Goal: Task Accomplishment & Management: Manage account settings

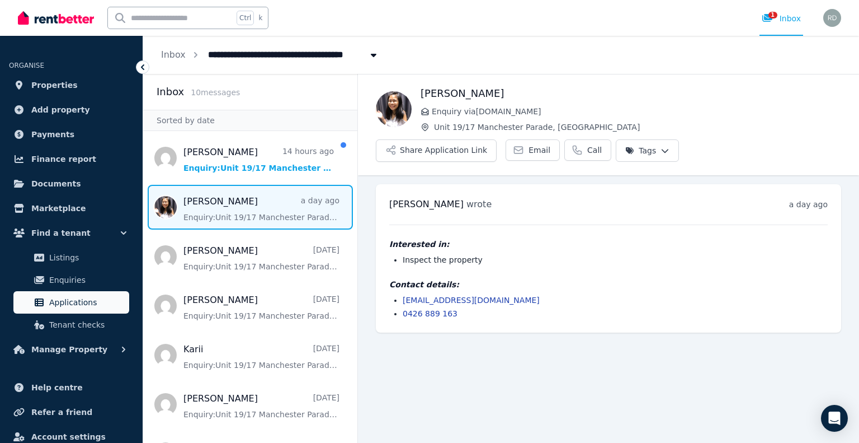
click at [76, 307] on span "Applications" at bounding box center [87, 301] width 76 height 13
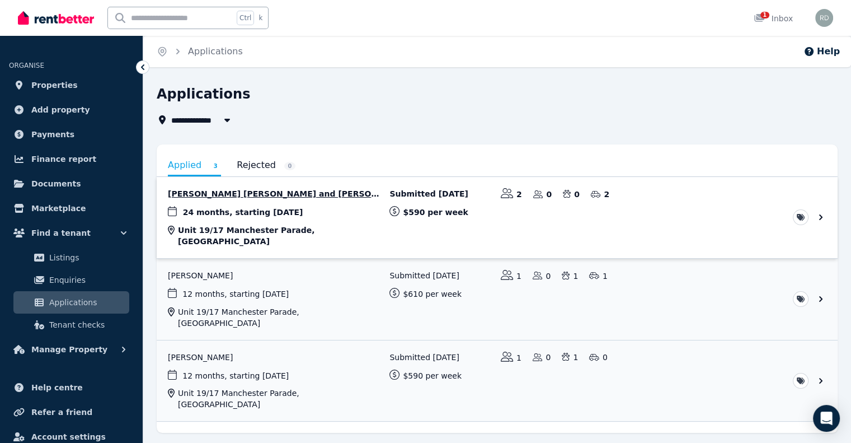
click at [253, 211] on link "View application: Chun Ting Justin Lai and Yee Wen Pong" at bounding box center [497, 217] width 681 height 81
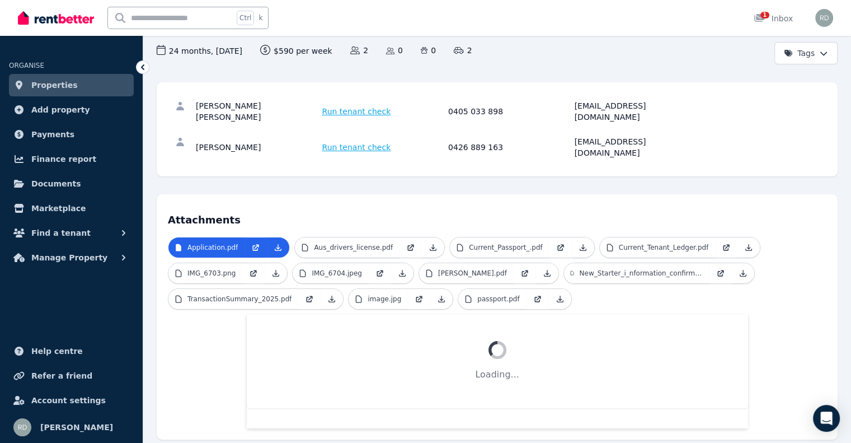
scroll to position [112, 0]
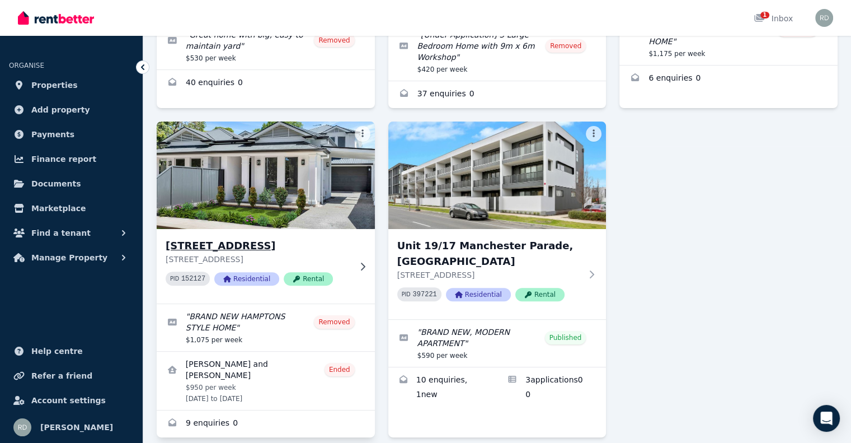
scroll to position [317, 0]
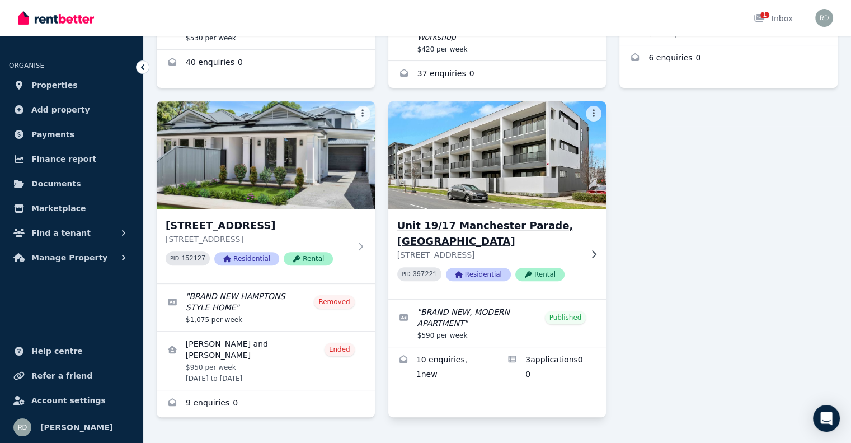
click at [451, 218] on h3 "Unit 19/17 Manchester Parade, [GEOGRAPHIC_DATA]" at bounding box center [489, 233] width 185 height 31
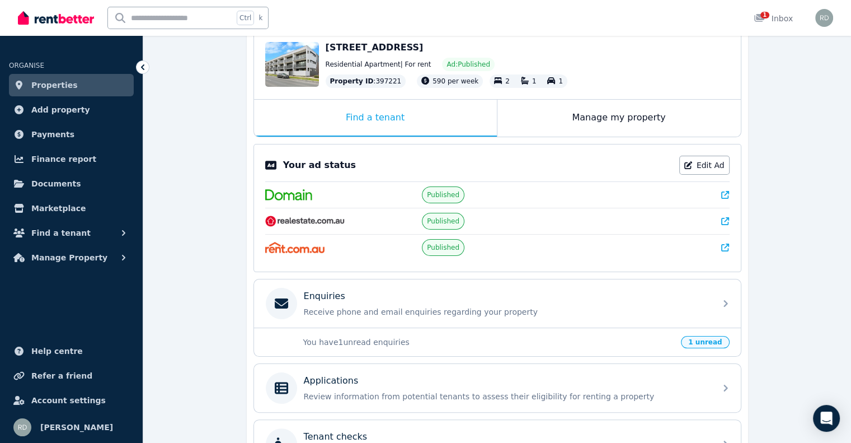
scroll to position [168, 0]
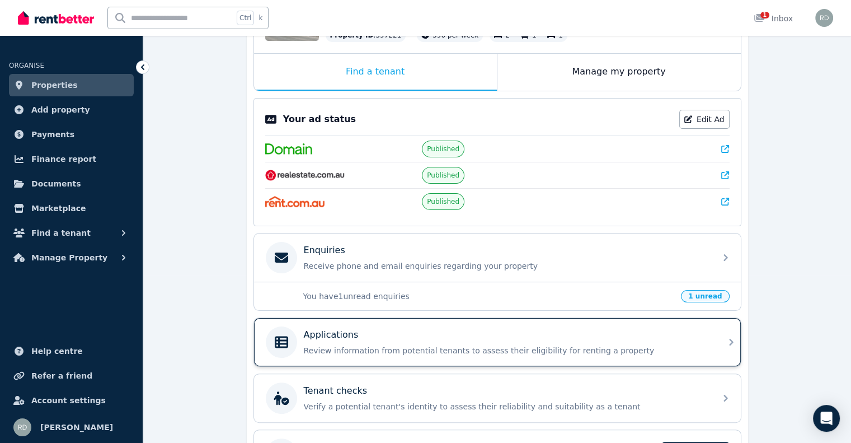
click at [394, 337] on div "Applications" at bounding box center [506, 334] width 405 height 13
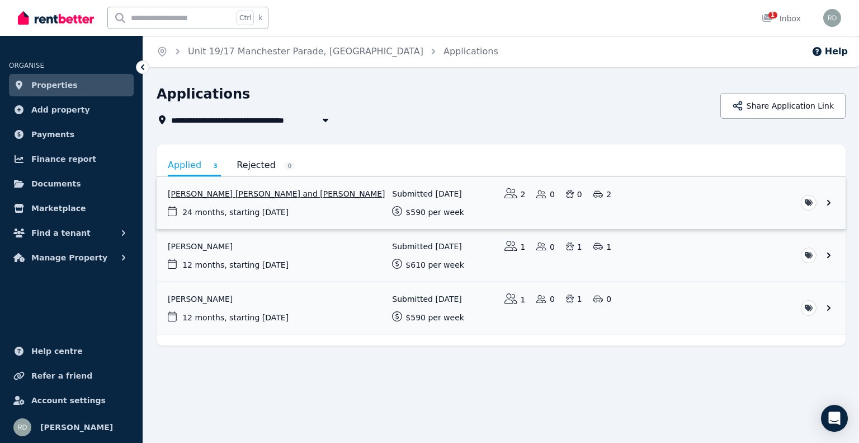
click at [276, 204] on link "View application: Chun Ting Justin Lai and Yee Wen Pong" at bounding box center [501, 203] width 689 height 52
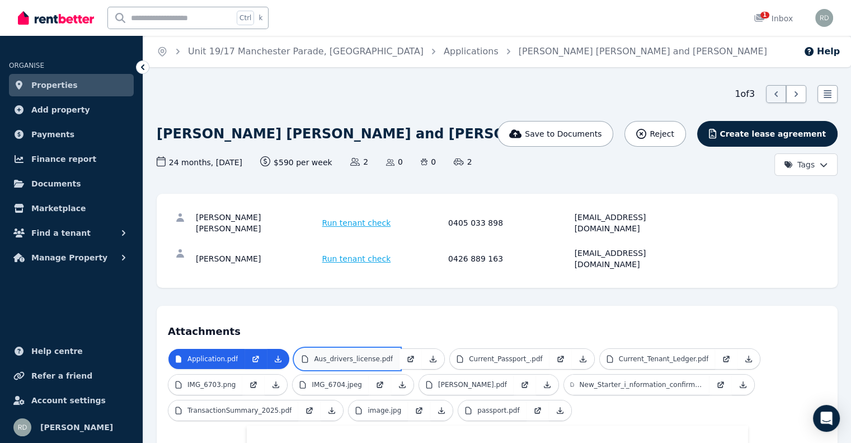
click at [347, 354] on p "Aus_drivers_license.pdf" at bounding box center [353, 358] width 79 height 9
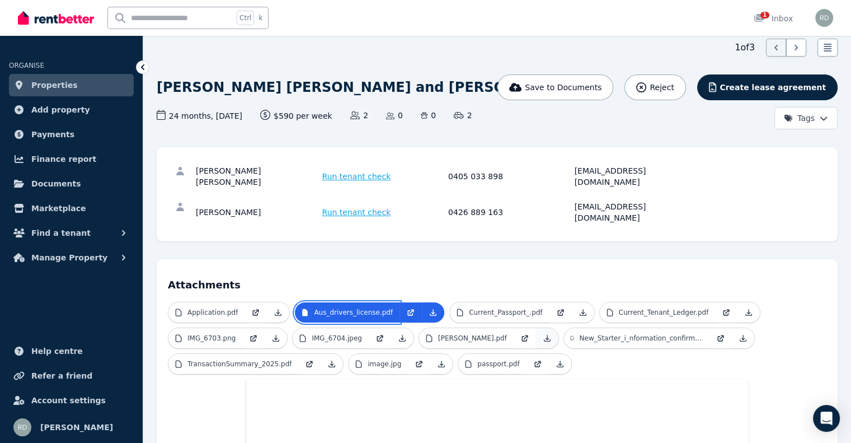
scroll to position [112, 0]
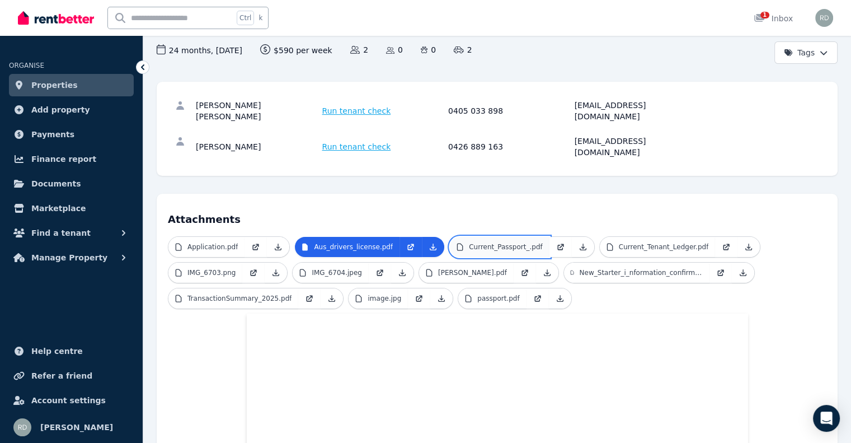
click at [510, 242] on p "Current_Passport_.pdf" at bounding box center [506, 246] width 74 height 9
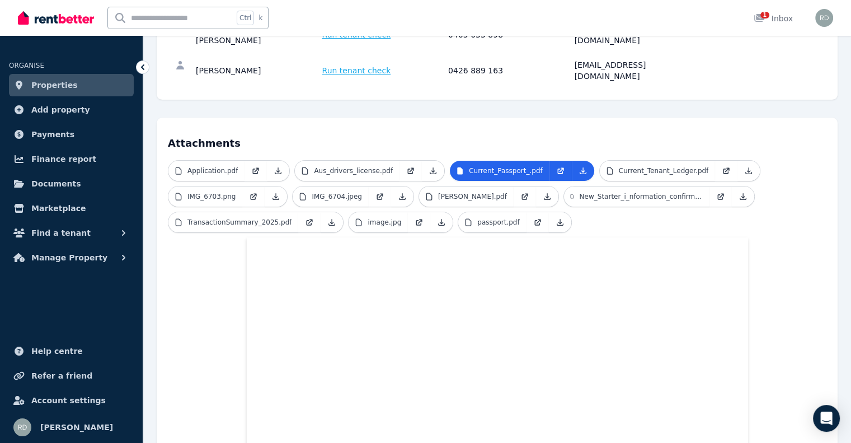
scroll to position [96, 0]
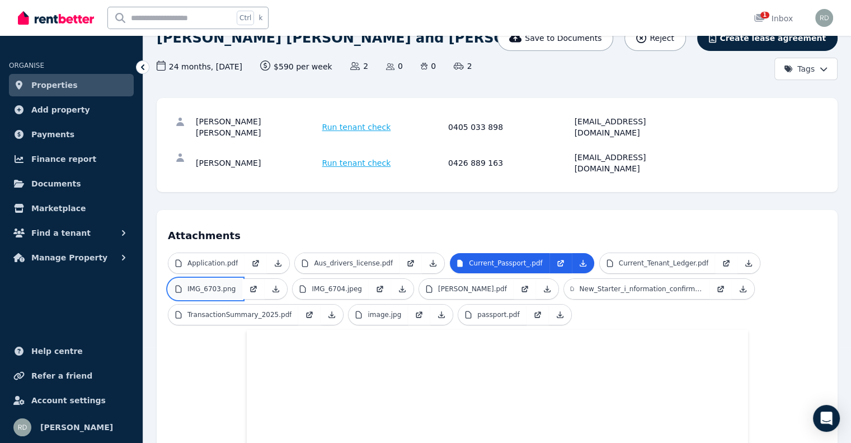
click at [208, 284] on p "IMG_6703.png" at bounding box center [211, 288] width 48 height 9
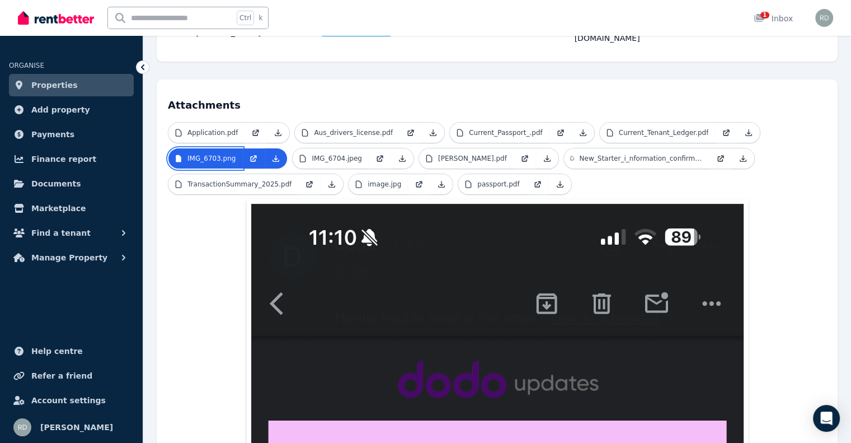
scroll to position [209, 0]
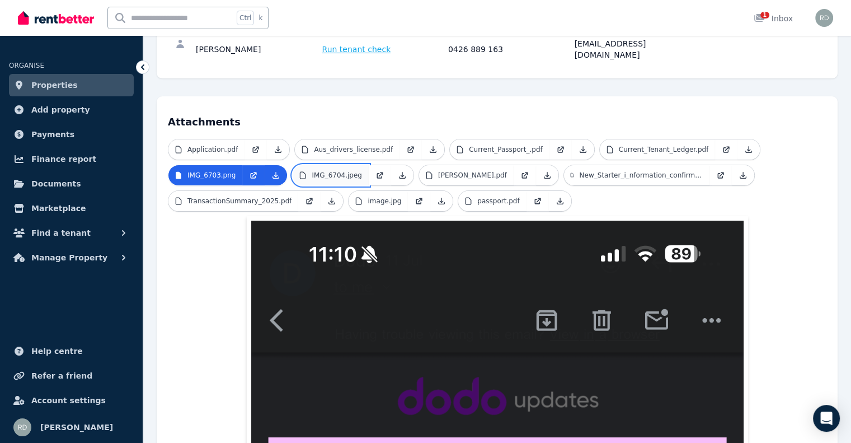
click at [331, 171] on p "IMG_6704.jpeg" at bounding box center [337, 175] width 50 height 9
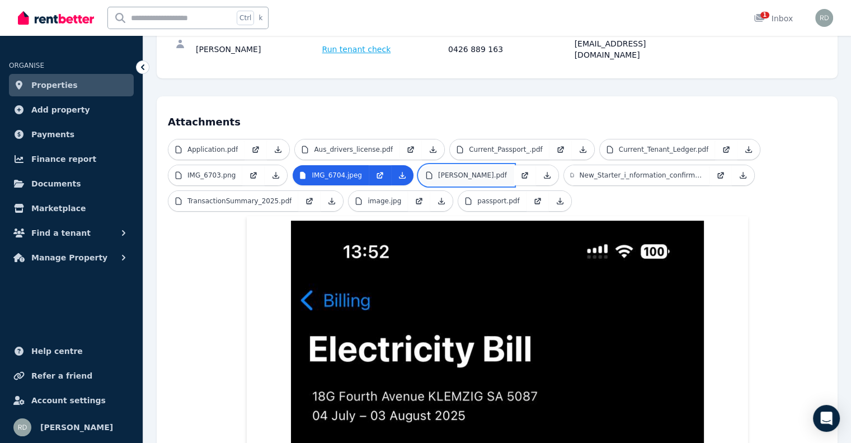
click at [440, 171] on p "[PERSON_NAME].pdf" at bounding box center [472, 175] width 69 height 9
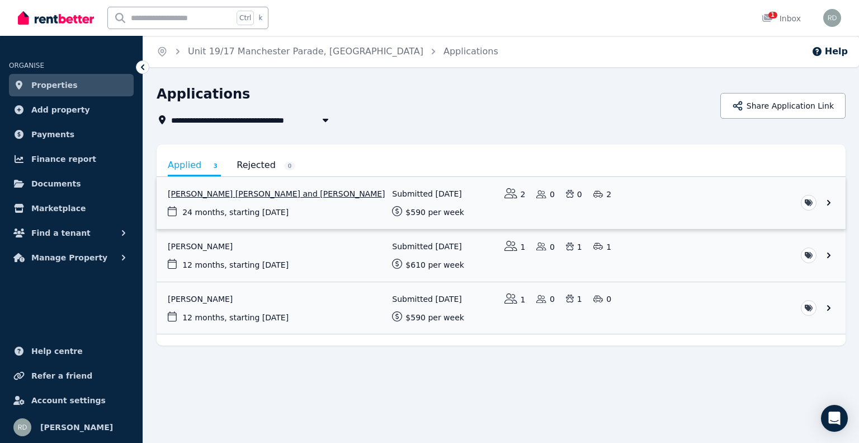
click at [222, 196] on link "View application: Chun Ting Justin Lai and Yee Wen Pong" at bounding box center [501, 203] width 689 height 52
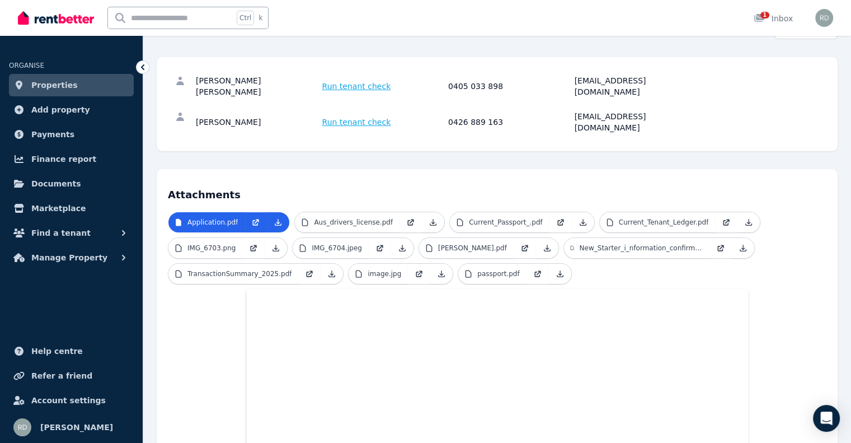
scroll to position [168, 0]
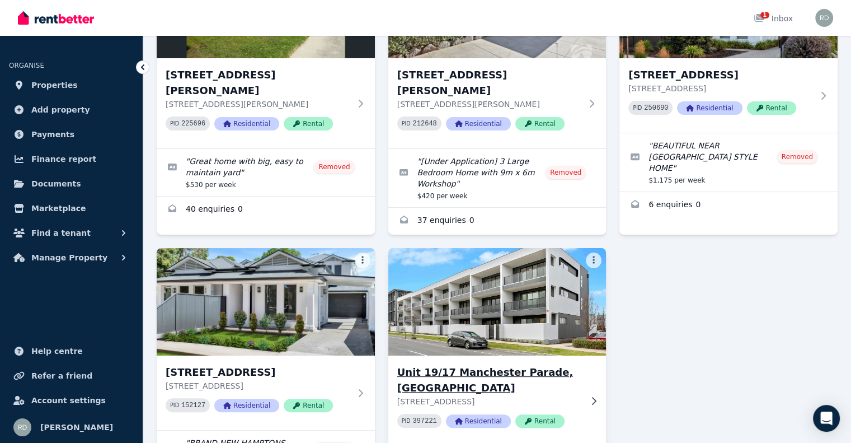
scroll to position [224, 0]
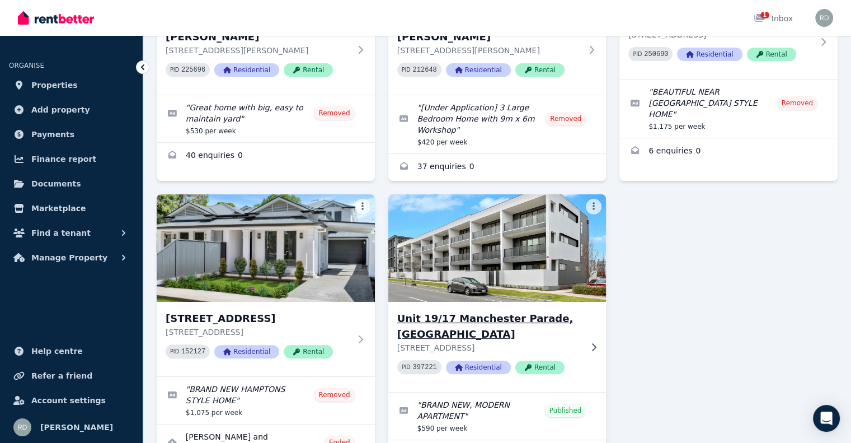
click at [470, 239] on img at bounding box center [497, 247] width 229 height 113
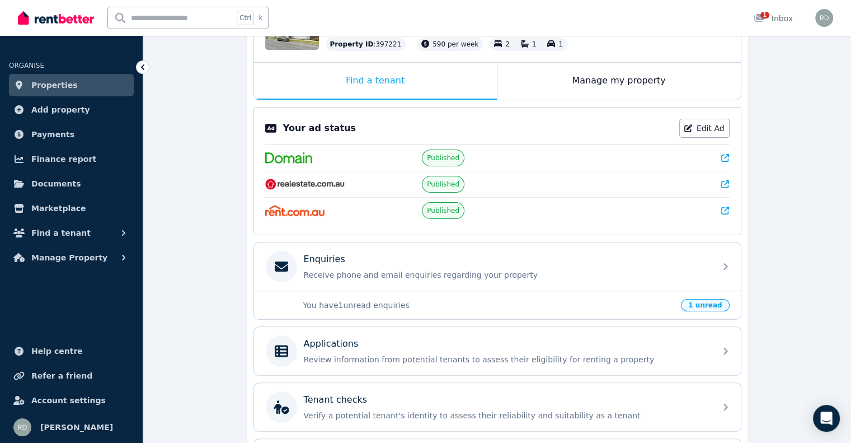
scroll to position [168, 0]
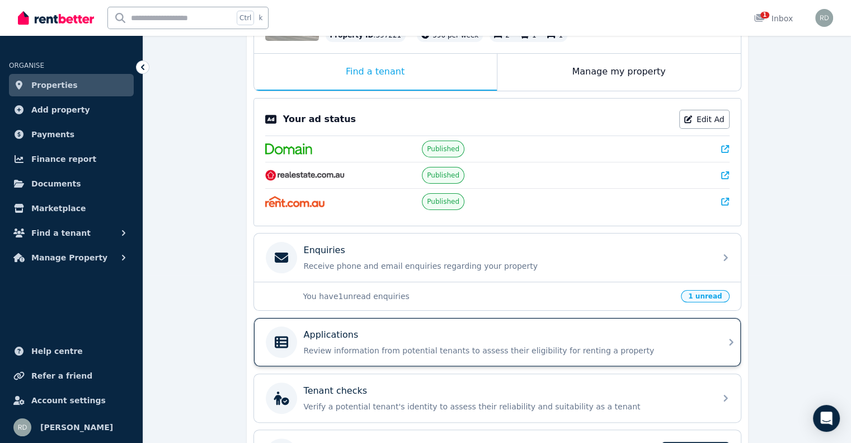
click at [340, 347] on p "Review information from potential tenants to assess their eligibility for renti…" at bounding box center [506, 350] width 405 height 11
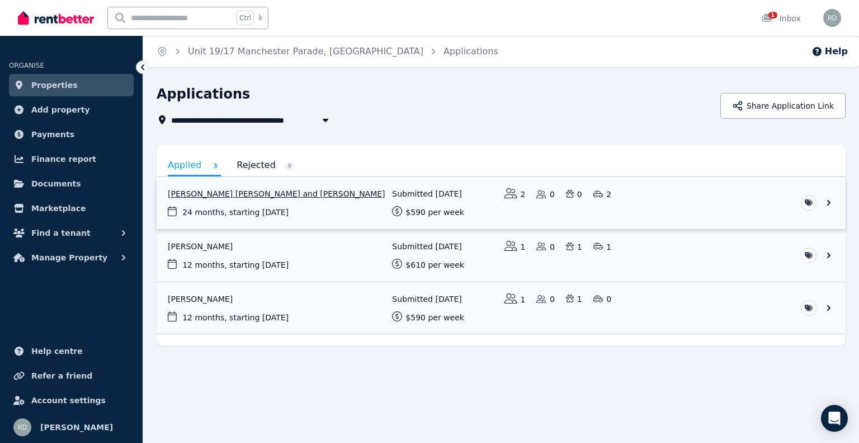
click at [194, 192] on link "View application: Chun Ting Justin Lai and Yee Wen Pong" at bounding box center [501, 203] width 689 height 52
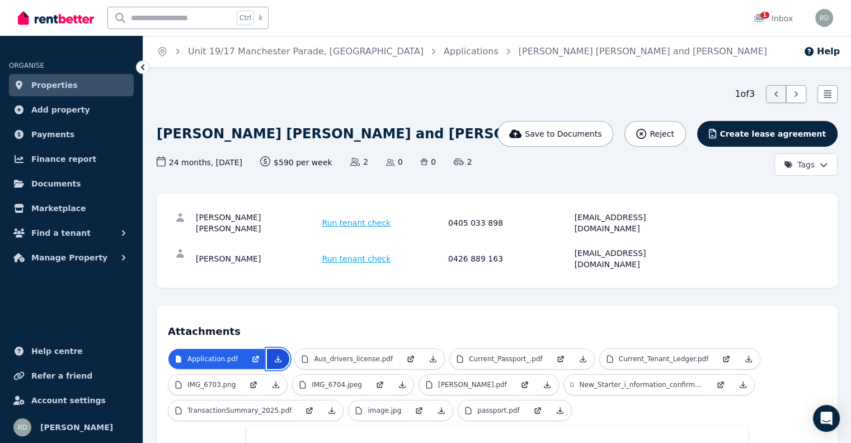
click at [275, 356] on icon at bounding box center [278, 359] width 6 height 6
click at [430, 356] on icon at bounding box center [433, 359] width 6 height 6
click at [579, 354] on icon at bounding box center [583, 358] width 9 height 9
click at [744, 354] on icon at bounding box center [748, 358] width 9 height 9
click at [271, 380] on icon at bounding box center [275, 384] width 9 height 9
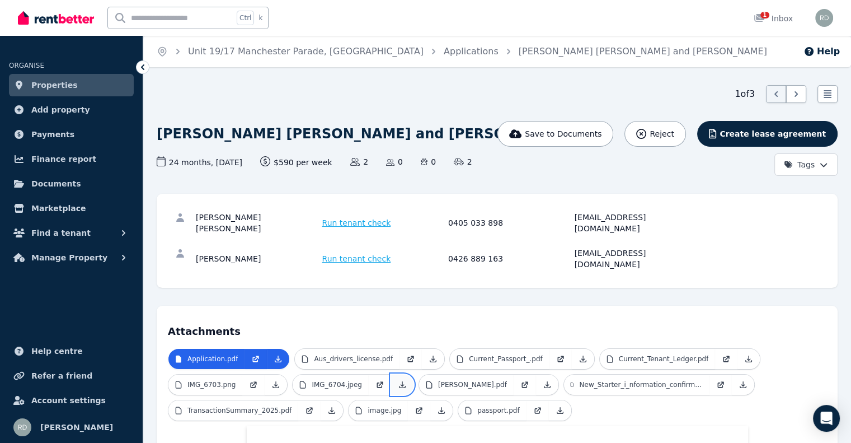
click at [398, 380] on icon at bounding box center [402, 384] width 9 height 9
click at [543, 380] on icon at bounding box center [547, 384] width 9 height 9
click at [739, 380] on icon at bounding box center [743, 384] width 9 height 9
click at [327, 406] on icon at bounding box center [331, 410] width 9 height 9
click at [439, 407] on icon at bounding box center [442, 410] width 6 height 6
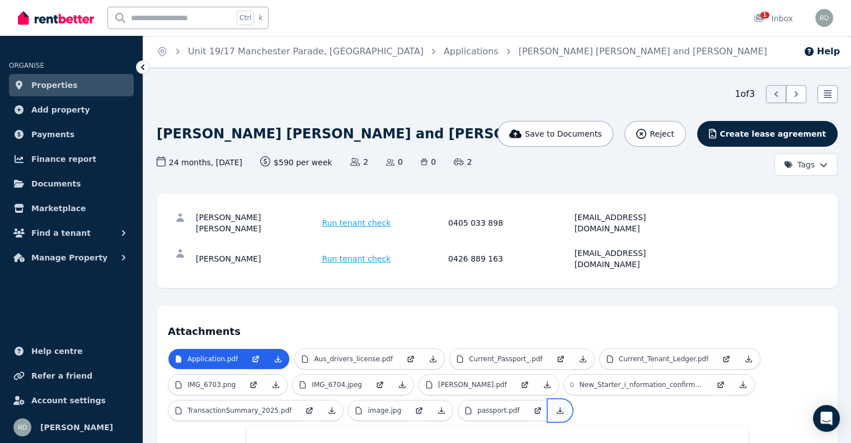
click at [557, 407] on icon at bounding box center [560, 410] width 6 height 6
